Goal: Task Accomplishment & Management: Manage account settings

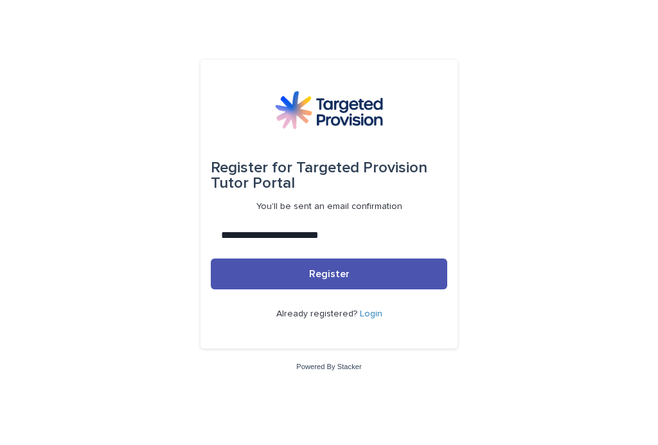
type input "**********"
click at [348, 279] on span "Register" at bounding box center [329, 274] width 41 height 10
click at [360, 318] on link "Login" at bounding box center [371, 313] width 23 height 9
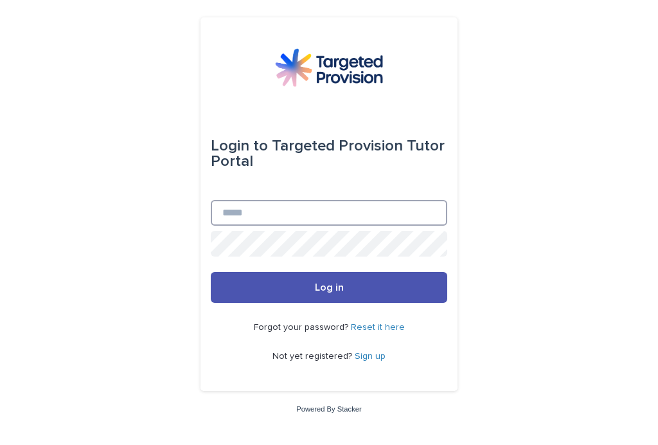
click at [323, 226] on input "Email" at bounding box center [329, 213] width 237 height 26
type input "**********"
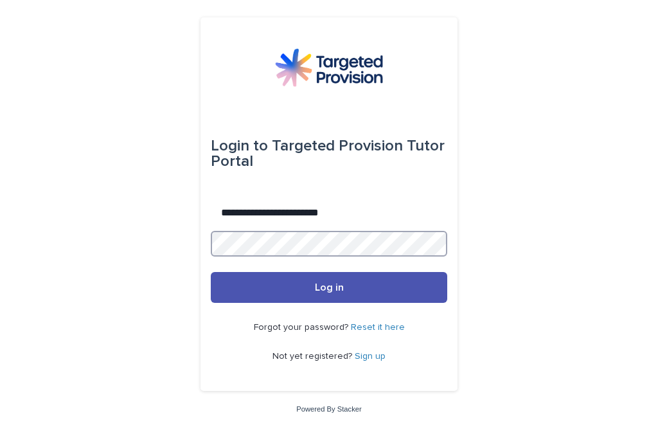
click at [329, 298] on button "Log in" at bounding box center [329, 287] width 237 height 31
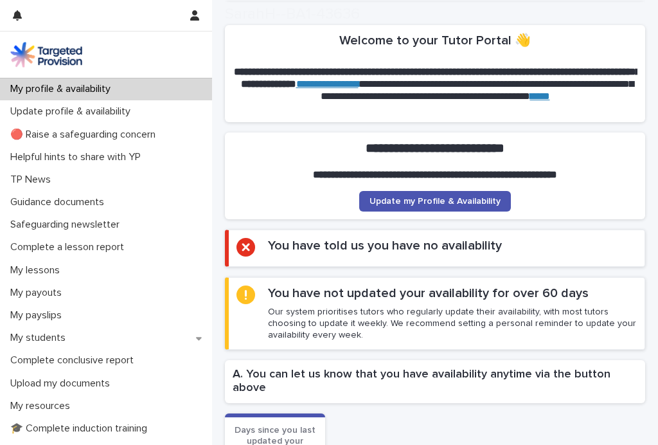
scroll to position [97, 0]
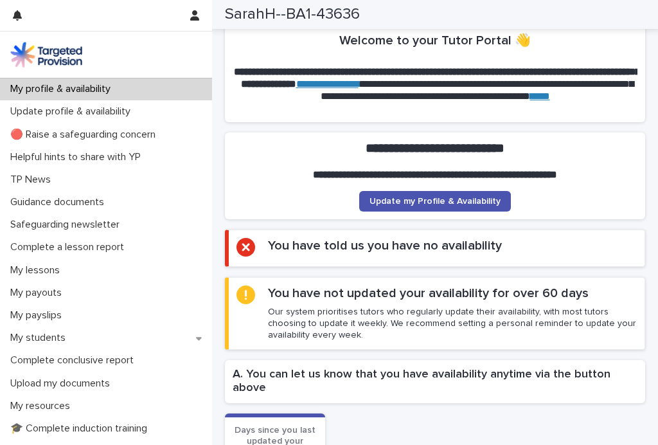
click at [51, 338] on p "My students" at bounding box center [40, 338] width 71 height 12
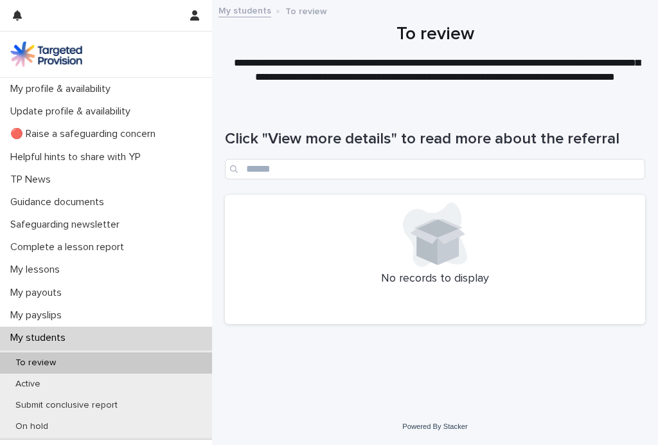
click at [33, 386] on p "Active" at bounding box center [28, 384] width 46 height 11
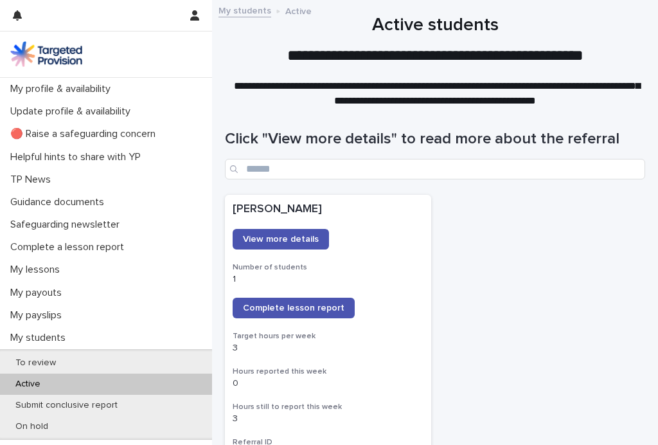
click at [311, 305] on span "Complete lesson report" at bounding box center [294, 307] width 102 height 9
click at [46, 266] on p "My lessons" at bounding box center [37, 270] width 65 height 12
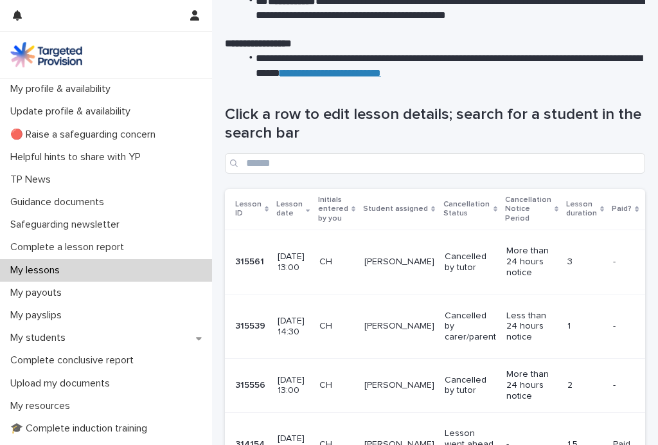
scroll to position [166, 0]
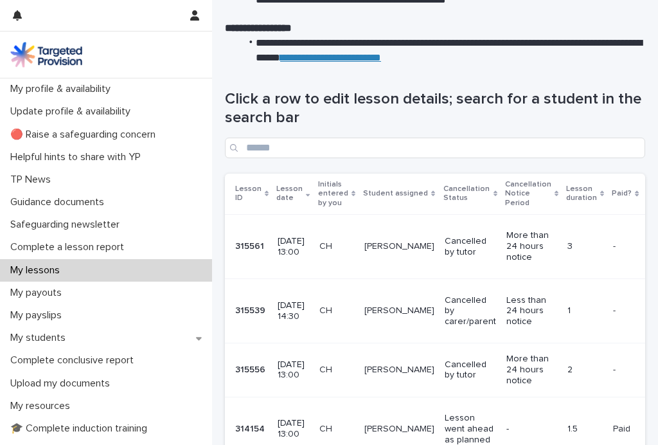
click at [445, 248] on p "Cancelled by tutor" at bounding box center [470, 247] width 51 height 22
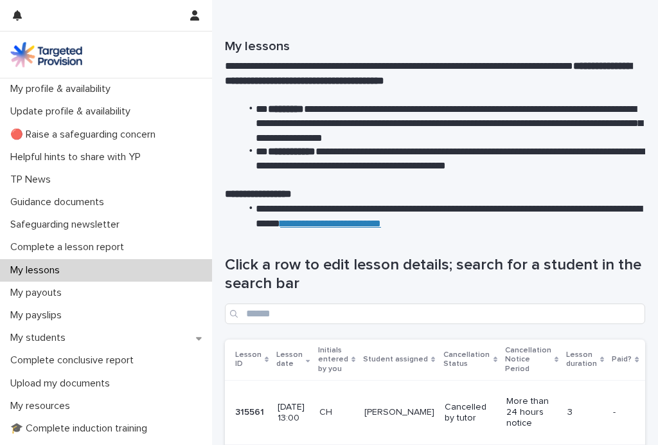
click at [53, 341] on p "My students" at bounding box center [40, 338] width 71 height 12
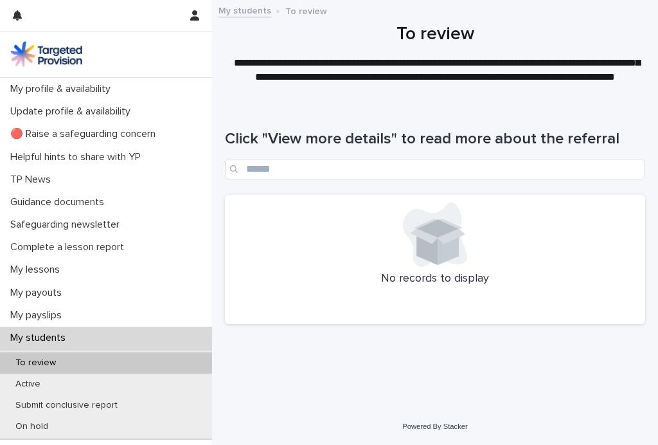
click at [26, 385] on p "Active" at bounding box center [28, 384] width 46 height 11
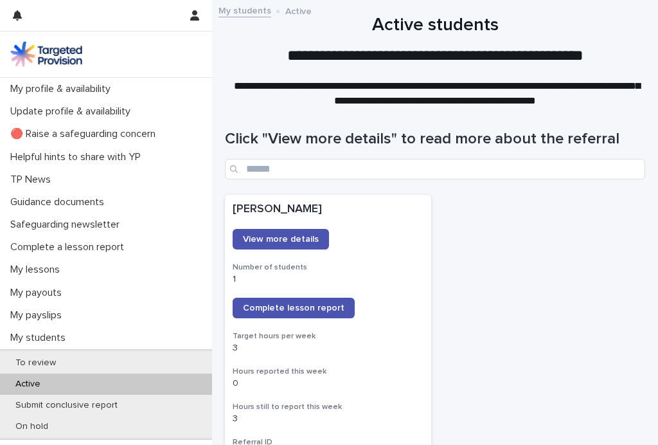
click at [321, 312] on link "Complete lesson report" at bounding box center [294, 308] width 122 height 21
click at [199, 18] on button "button" at bounding box center [195, 15] width 24 height 31
click at [141, 55] on p "Log Out" at bounding box center [157, 55] width 81 height 22
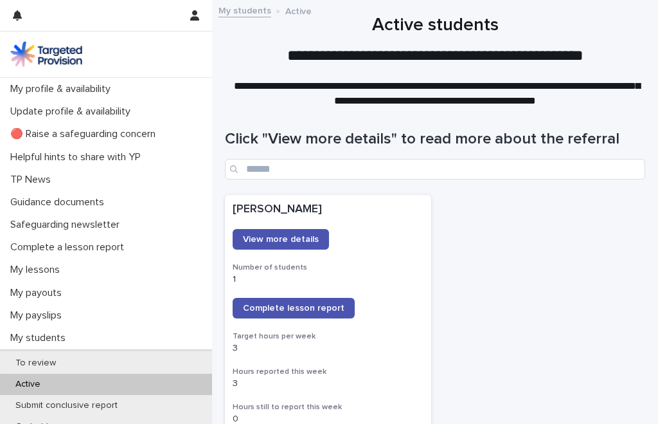
click at [307, 243] on link "View more details" at bounding box center [281, 239] width 96 height 21
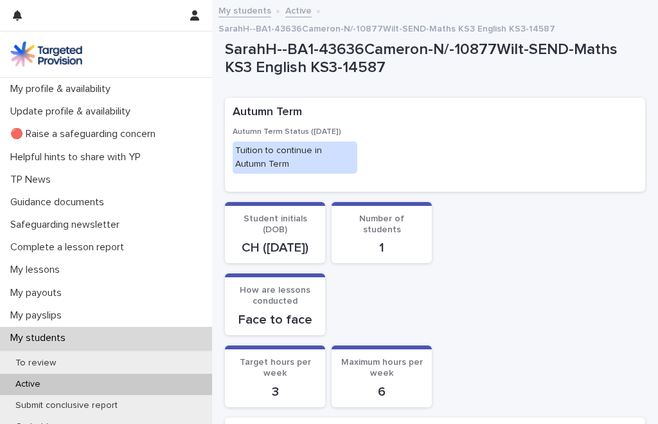
click at [39, 385] on p "Active" at bounding box center [28, 384] width 46 height 11
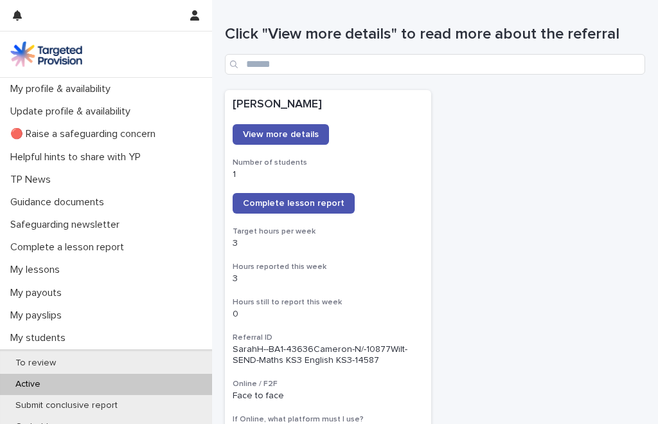
scroll to position [102, 0]
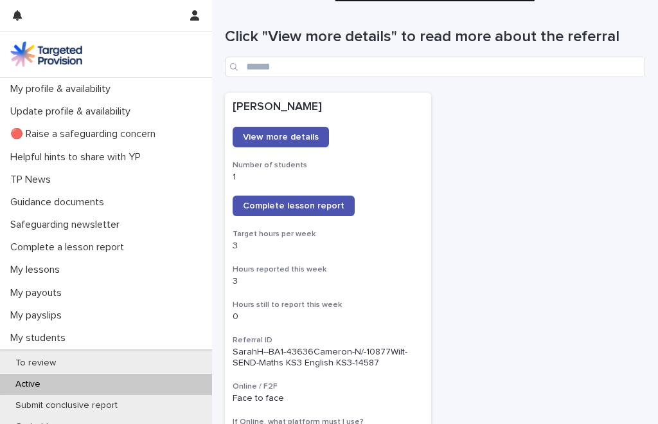
click at [318, 210] on link "Complete lesson report" at bounding box center [294, 205] width 122 height 21
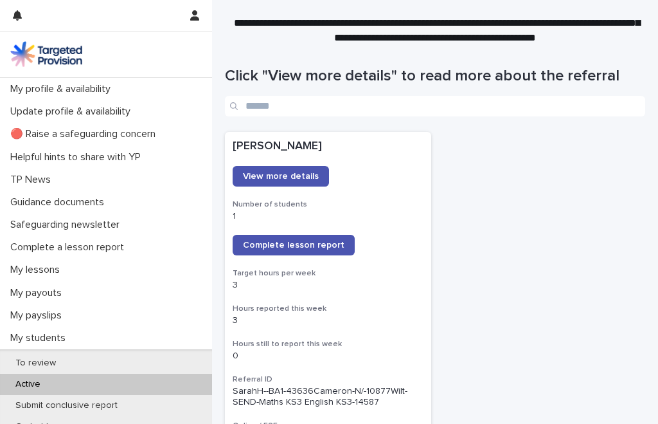
scroll to position [54, 0]
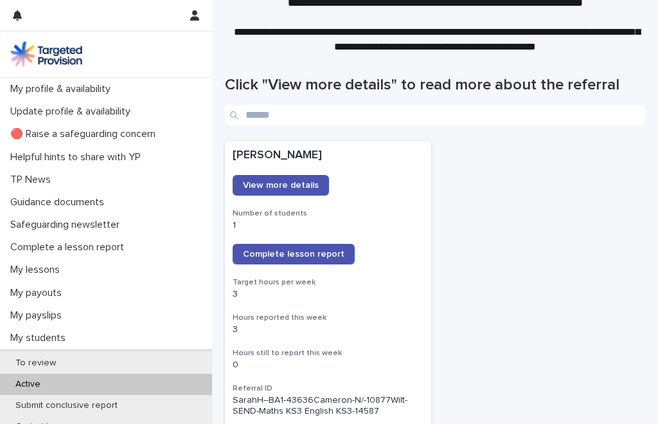
click at [50, 276] on div "My lessons" at bounding box center [106, 269] width 212 height 23
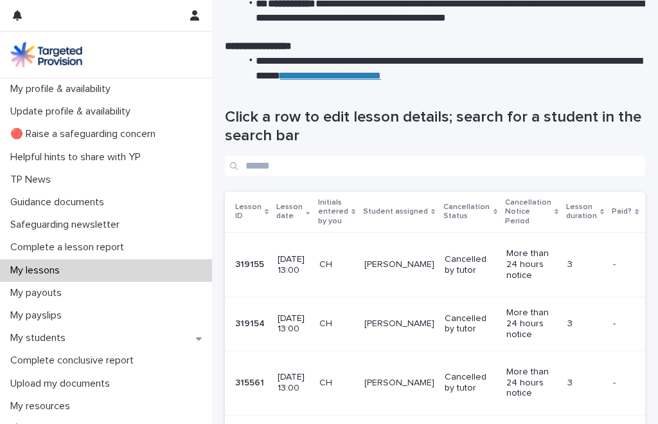
scroll to position [140, 0]
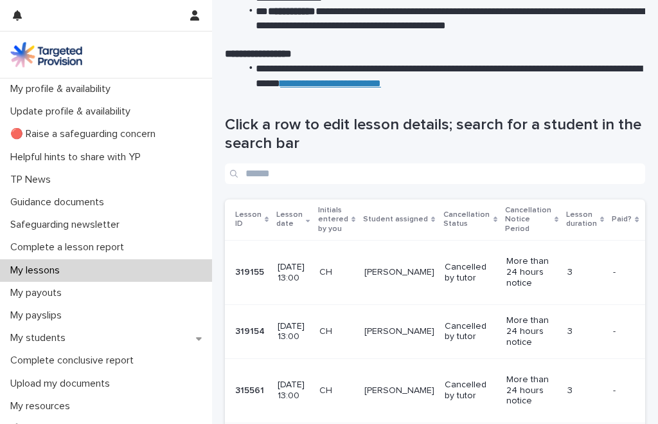
click at [48, 339] on p "My students" at bounding box center [40, 338] width 71 height 12
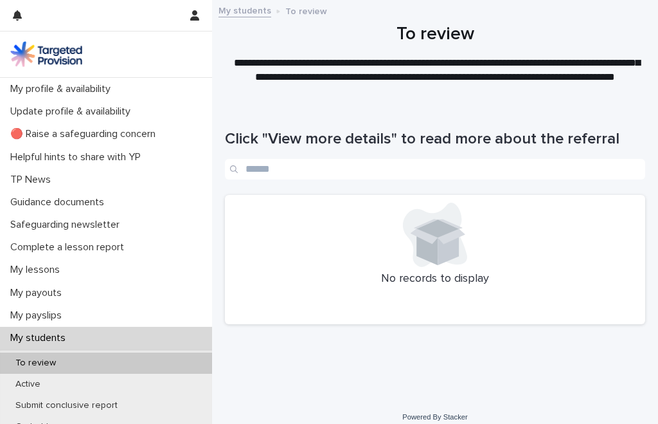
click at [25, 386] on p "Active" at bounding box center [28, 384] width 46 height 11
